Goal: Communication & Community: Share content

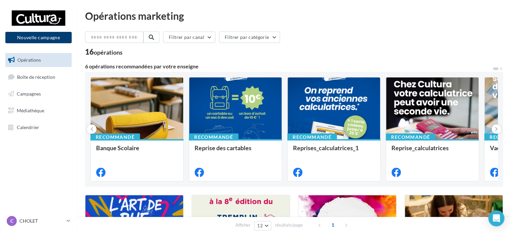
click at [58, 41] on button "Nouvelle campagne" at bounding box center [38, 37] width 66 height 11
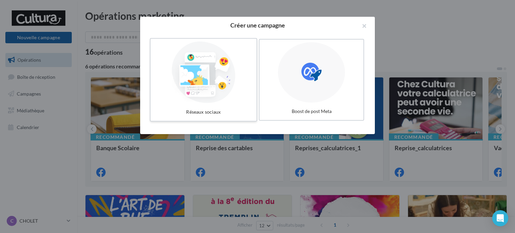
click at [222, 79] on div at bounding box center [203, 73] width 100 height 62
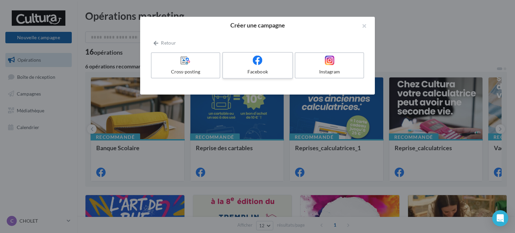
click at [249, 71] on div "Facebook" at bounding box center [257, 71] width 64 height 7
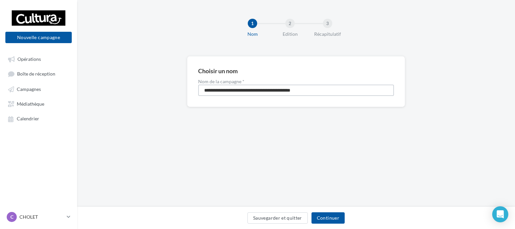
drag, startPoint x: 320, startPoint y: 92, endPoint x: 197, endPoint y: 89, distance: 123.3
click at [197, 89] on div "**********" at bounding box center [296, 81] width 218 height 51
type input "**********"
click at [327, 220] on button "Continuer" at bounding box center [327, 218] width 33 height 11
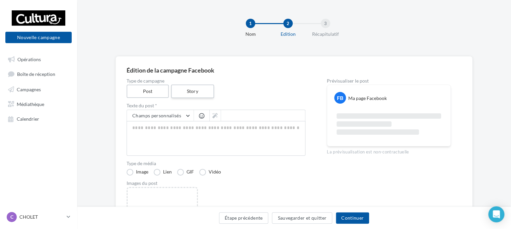
click at [190, 96] on label "Story" at bounding box center [192, 92] width 43 height 14
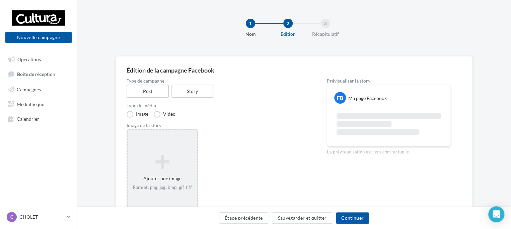
click at [170, 165] on icon at bounding box center [162, 162] width 64 height 16
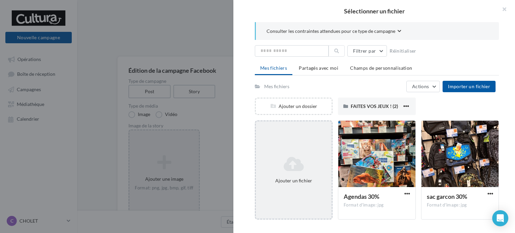
click at [299, 151] on div "Ajouter un fichier" at bounding box center [294, 169] width 78 height 99
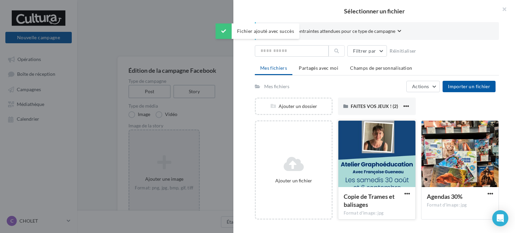
click at [364, 163] on div at bounding box center [376, 154] width 77 height 67
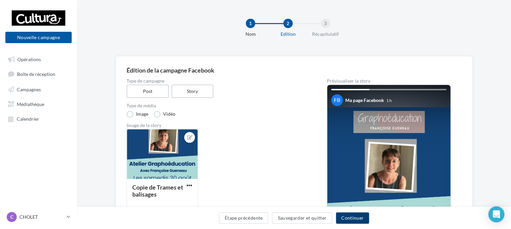
click at [357, 217] on button "Continuer" at bounding box center [352, 218] width 33 height 11
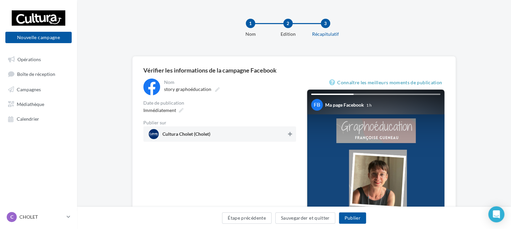
click at [292, 136] on button at bounding box center [290, 134] width 7 height 8
click at [348, 221] on button "Publier" at bounding box center [352, 218] width 27 height 11
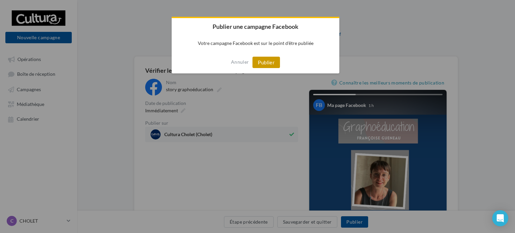
click at [266, 63] on button "Publier" at bounding box center [265, 62] width 27 height 11
